Goal: Find specific page/section: Find specific page/section

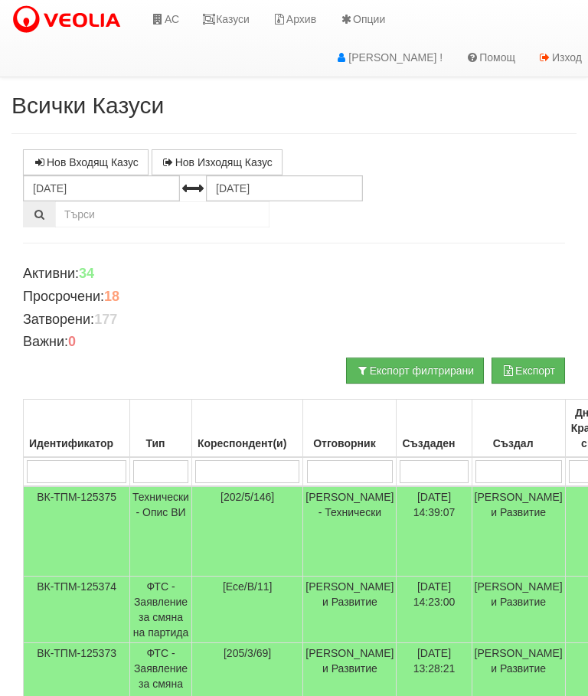
click at [230, 12] on link "Казуси" at bounding box center [226, 19] width 70 height 38
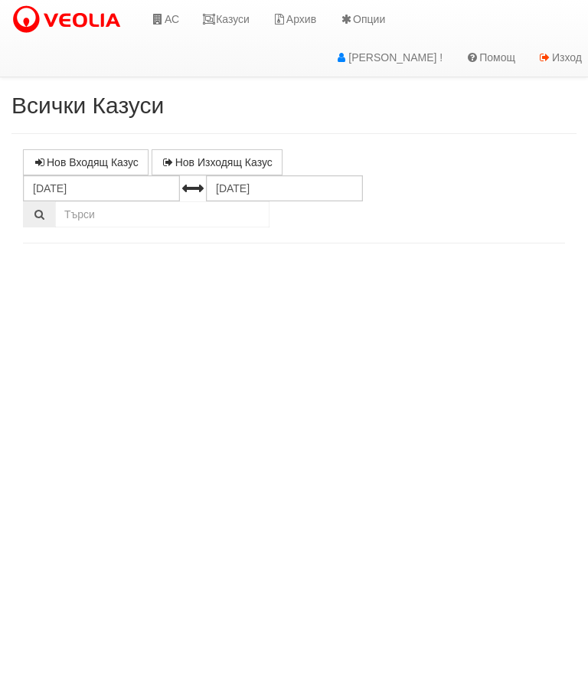
select select "10"
select select "1"
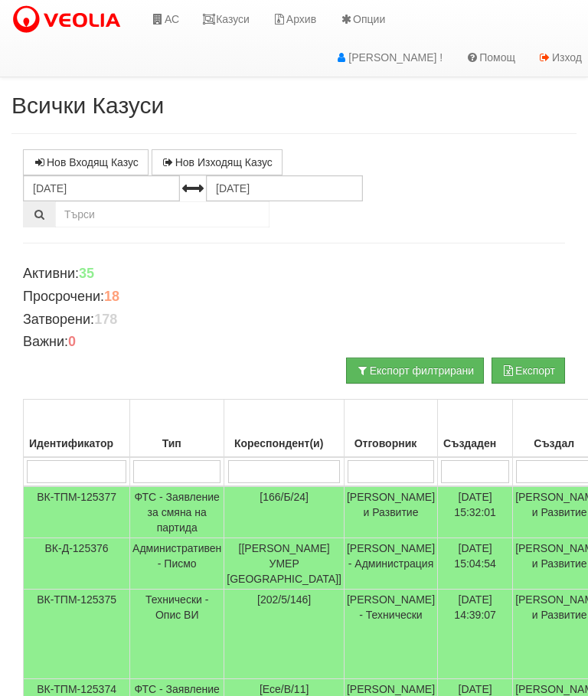
click at [236, 8] on link "Казуси" at bounding box center [226, 19] width 70 height 38
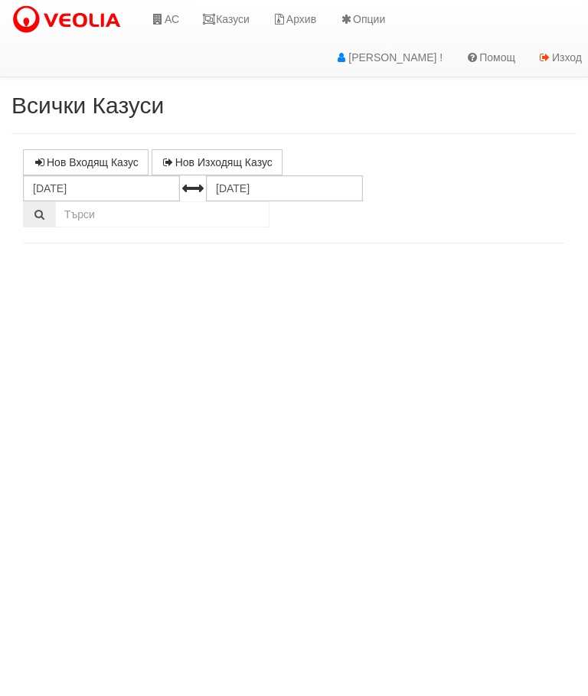
select select "10"
select select "1"
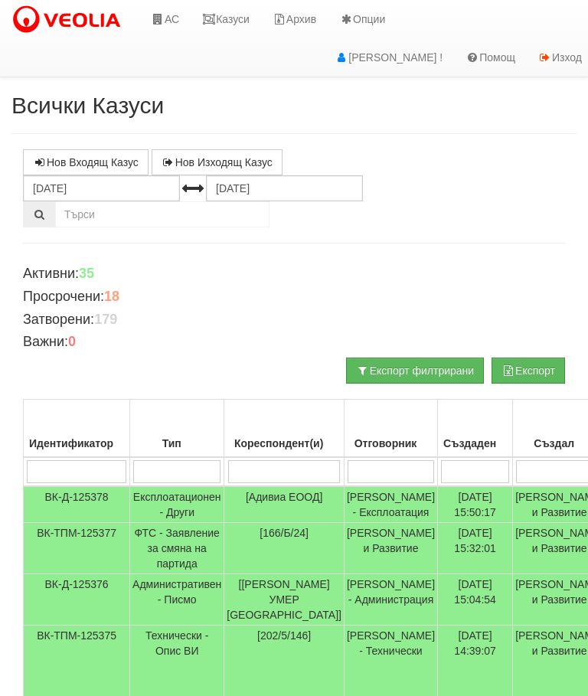
click at [230, 21] on link "Казуси" at bounding box center [226, 19] width 70 height 38
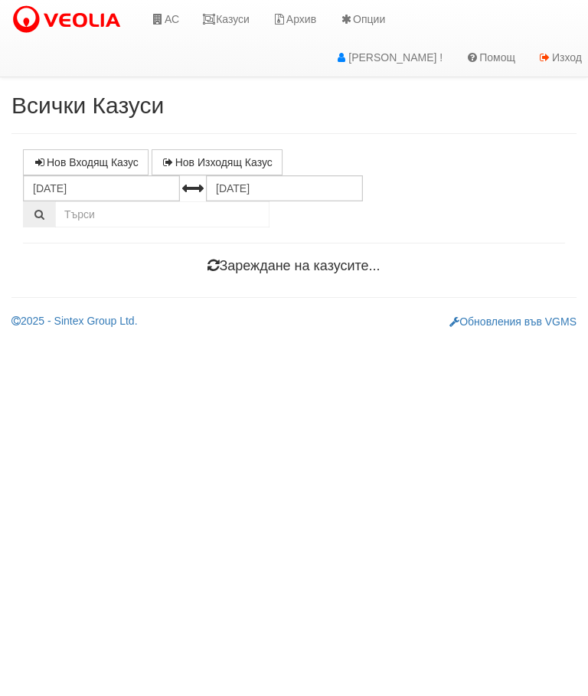
click at [585, 341] on html "АС Казуси Архив Опции Здравей Слави ! Помощ Изход Всички Казуси Нов Входящ Казус" at bounding box center [294, 170] width 588 height 341
select select "10"
select select "1"
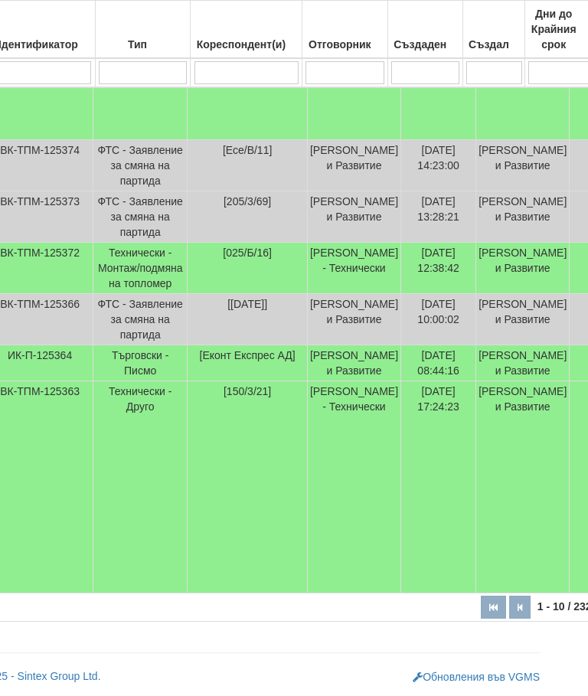
scroll to position [587, 35]
click at [147, 540] on td "Технически - Друго" at bounding box center [142, 487] width 94 height 212
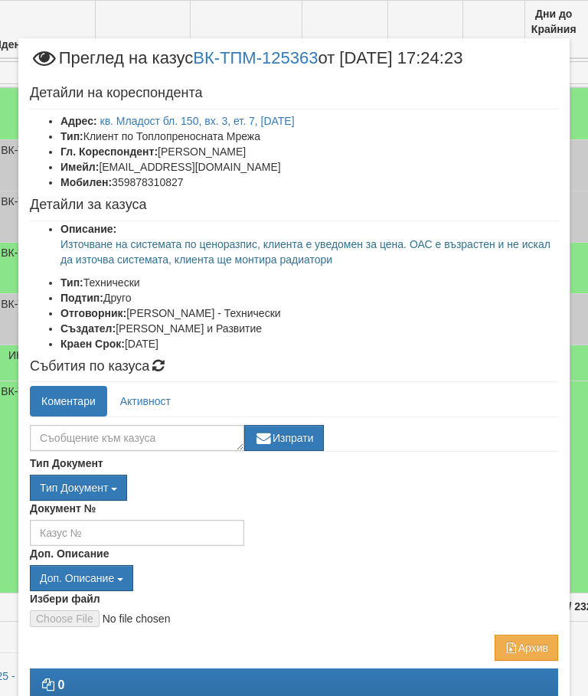
click at [148, 397] on link "Активност" at bounding box center [146, 401] width 74 height 31
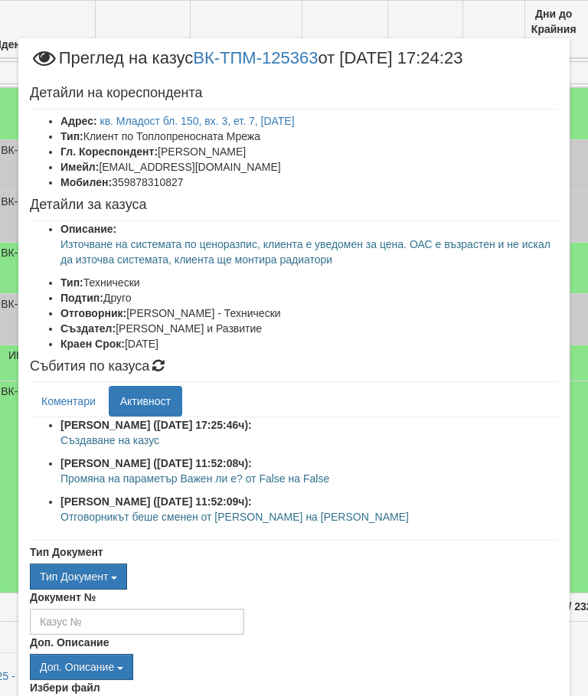
click at [66, 399] on link "Коментари" at bounding box center [68, 401] width 77 height 31
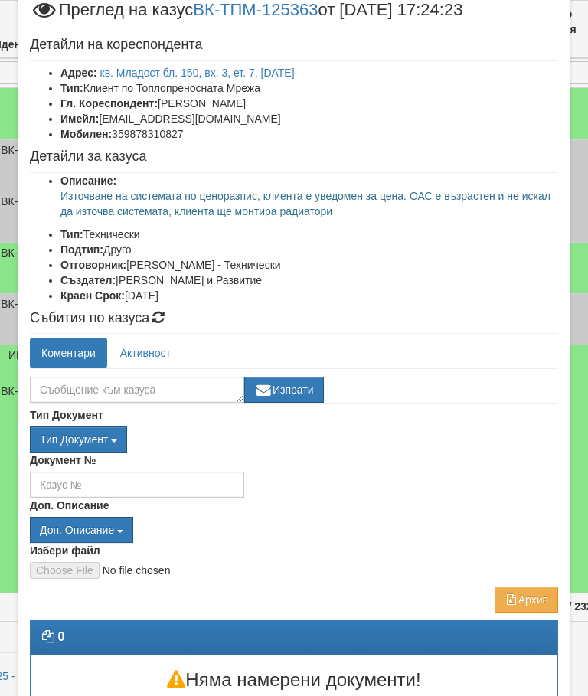
scroll to position [59, 0]
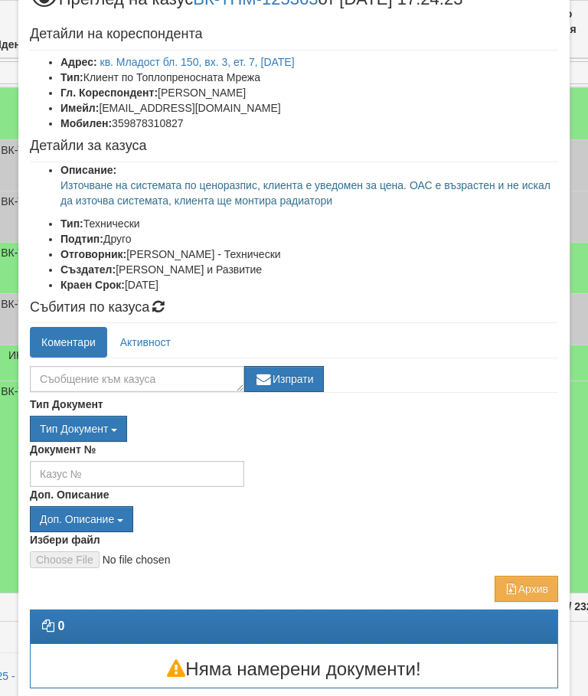
click at [533, 695] on button "Отказ" at bounding box center [531, 701] width 54 height 25
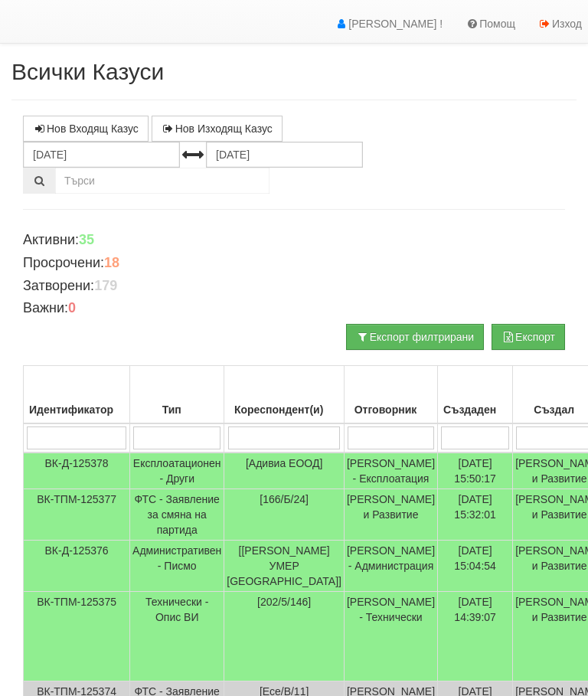
scroll to position [0, 0]
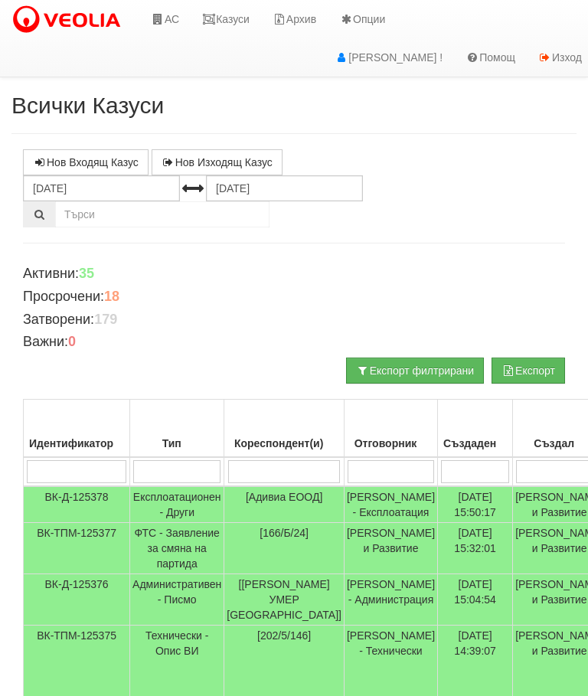
click at [227, 15] on link "Казуси" at bounding box center [226, 19] width 70 height 38
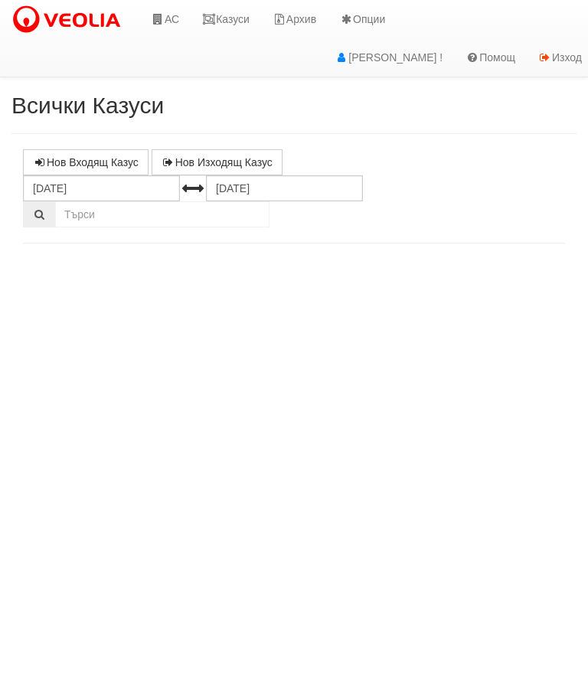
select select "10"
select select "1"
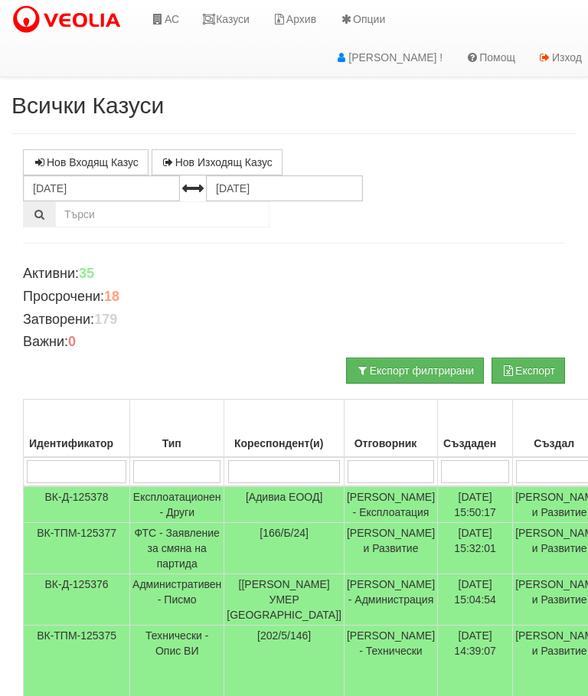
click at [230, 20] on link "Казуси" at bounding box center [226, 19] width 70 height 38
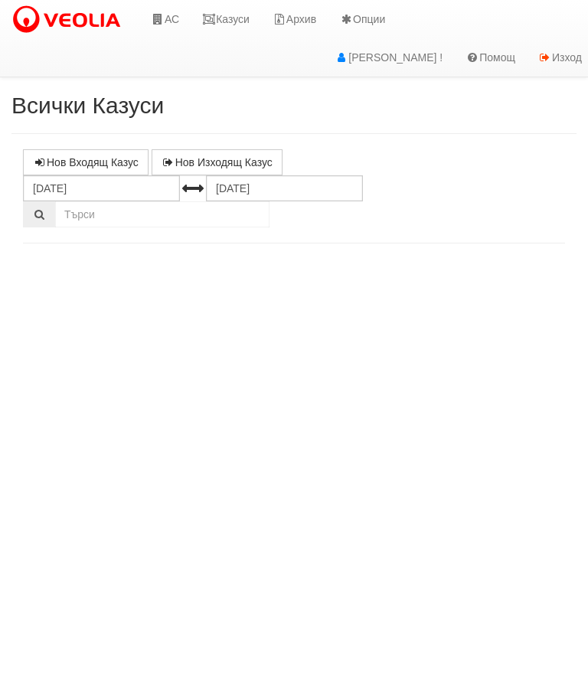
select select "10"
select select "1"
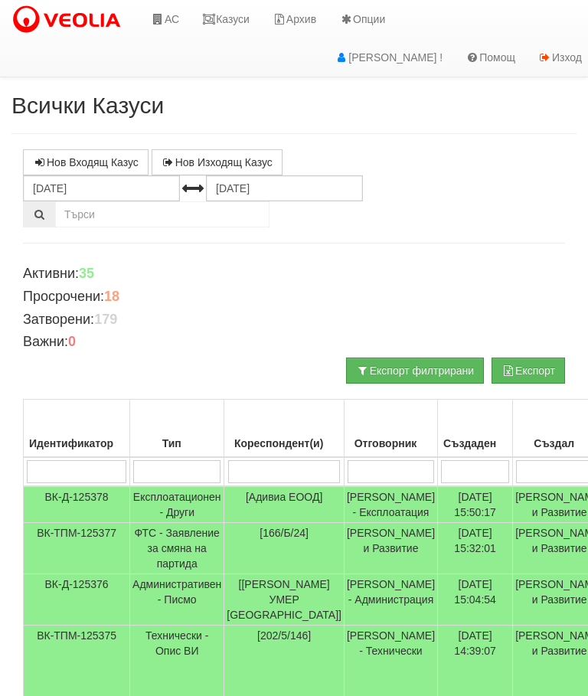
scroll to position [18, 0]
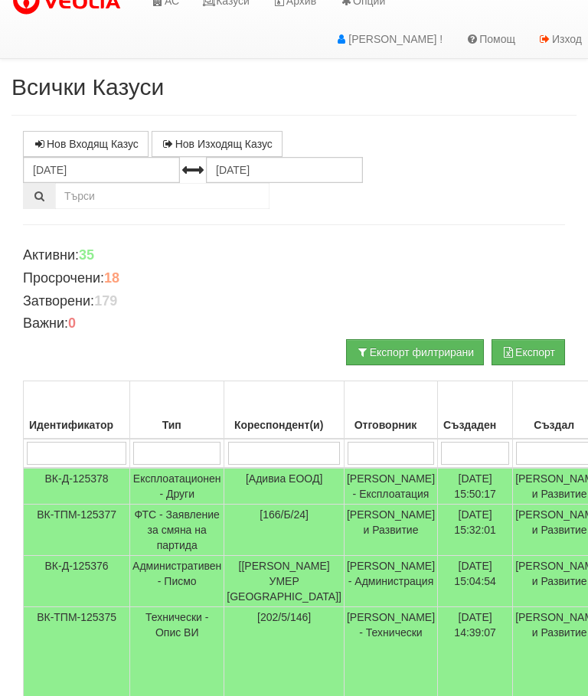
click at [273, 442] on input "search" at bounding box center [284, 453] width 113 height 23
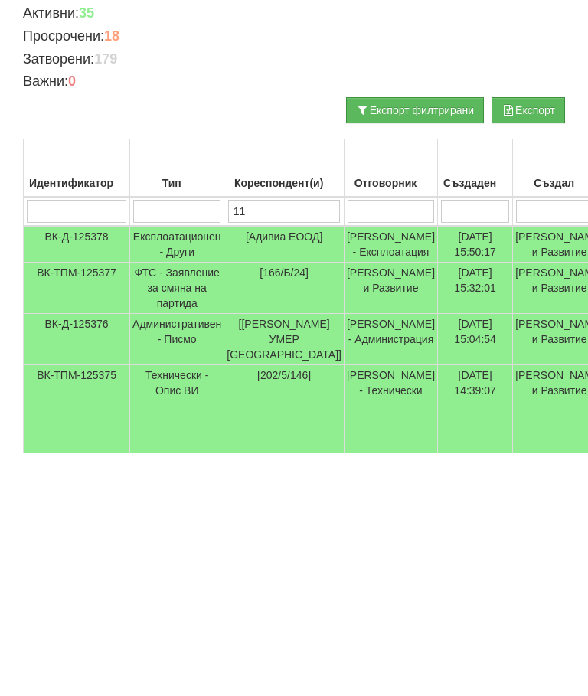
type input "111"
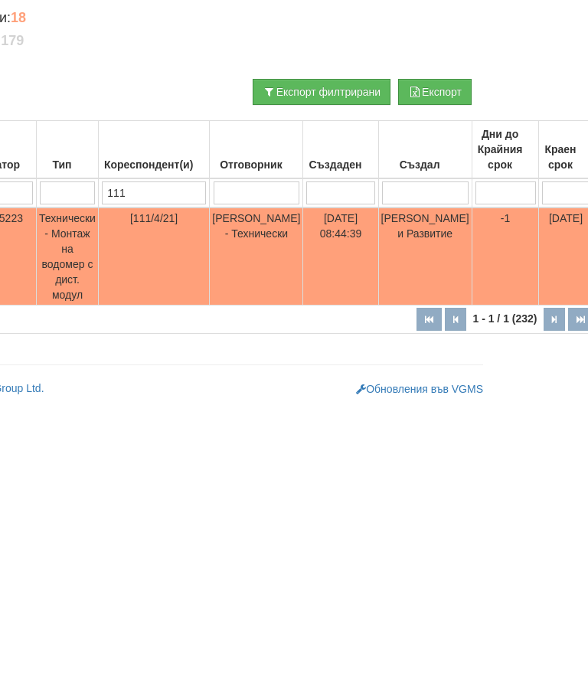
scroll to position [0, 0]
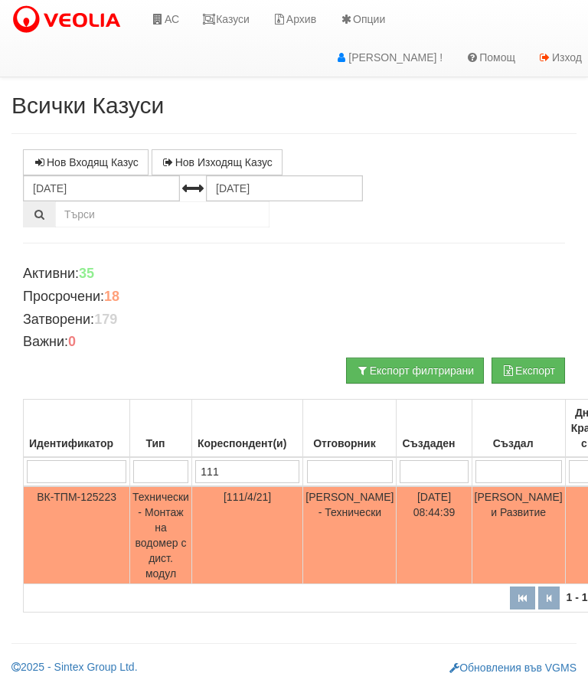
type input "111"
click at [231, 18] on link "Казуси" at bounding box center [226, 19] width 70 height 38
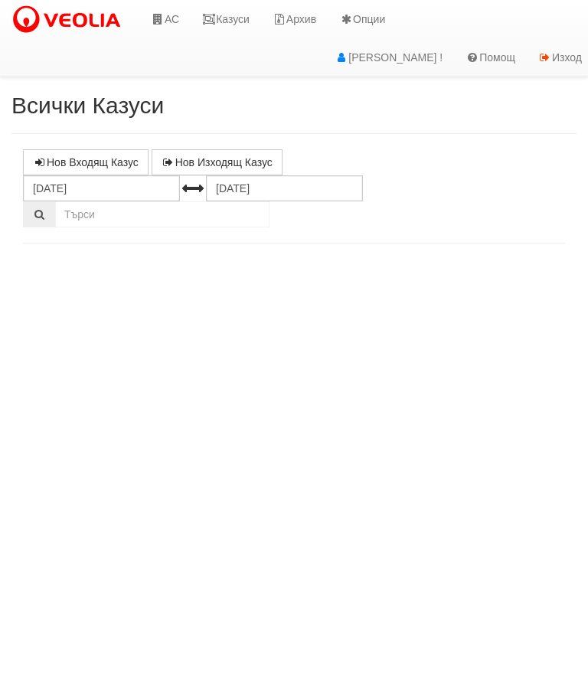
select select "10"
select select "1"
